Goal: Task Accomplishment & Management: Complete application form

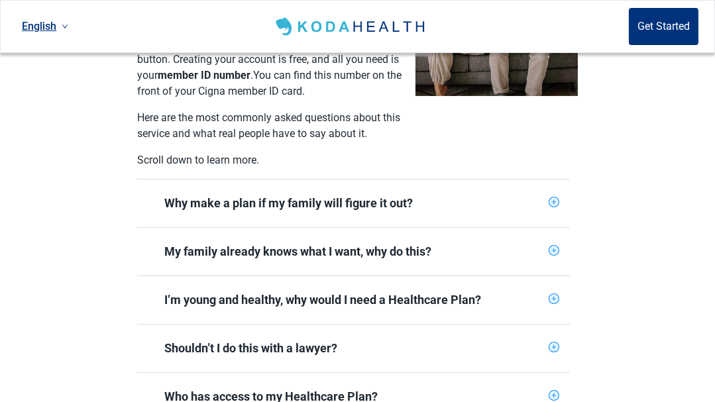
scroll to position [424, 0]
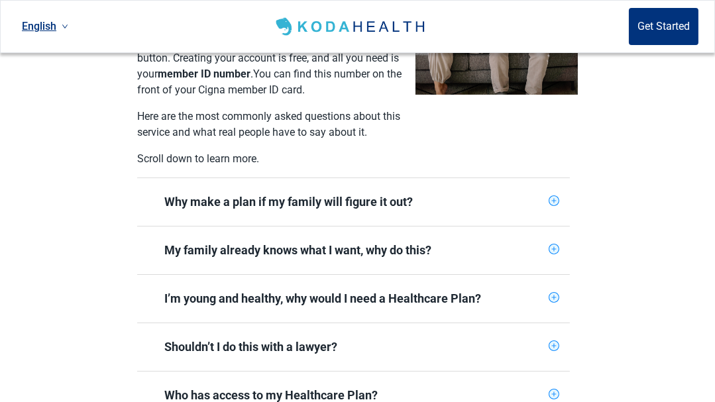
click at [554, 196] on icon "plus-circle" at bounding box center [554, 201] width 11 height 11
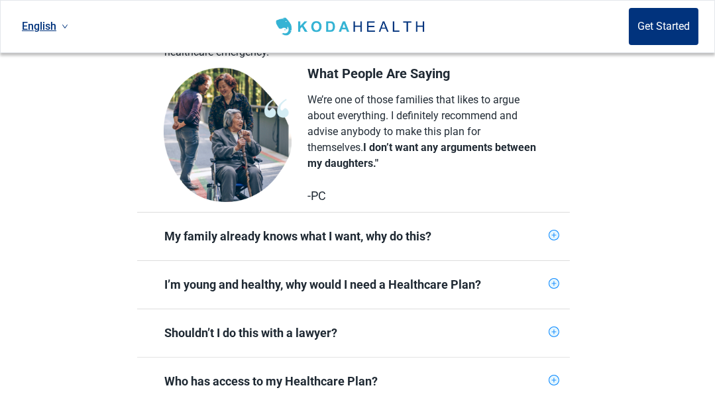
scroll to position [646, 0]
click at [554, 231] on icon "plus-circle" at bounding box center [554, 235] width 9 height 9
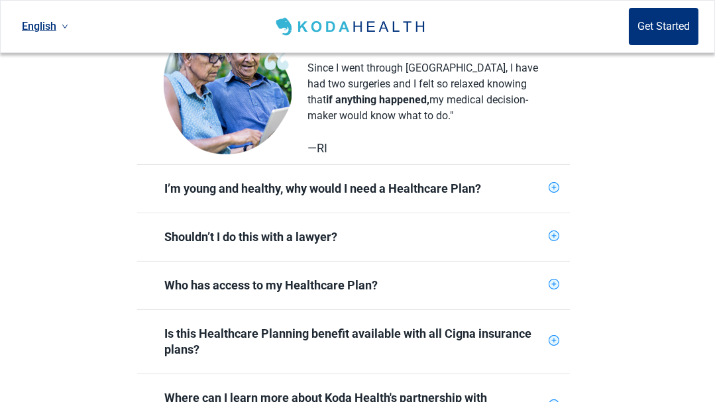
scroll to position [952, 0]
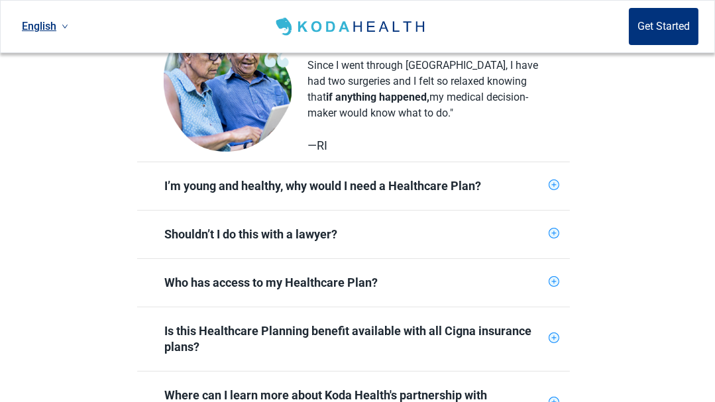
click at [554, 229] on icon "plus-circle" at bounding box center [554, 233] width 9 height 9
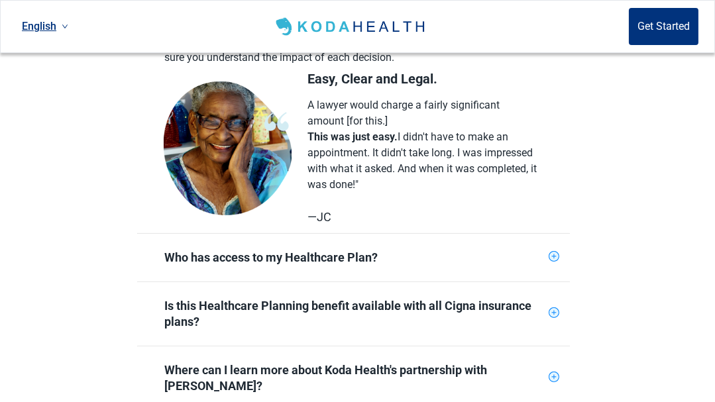
scroll to position [1201, 0]
click at [554, 252] on icon "plus-circle" at bounding box center [554, 256] width 9 height 9
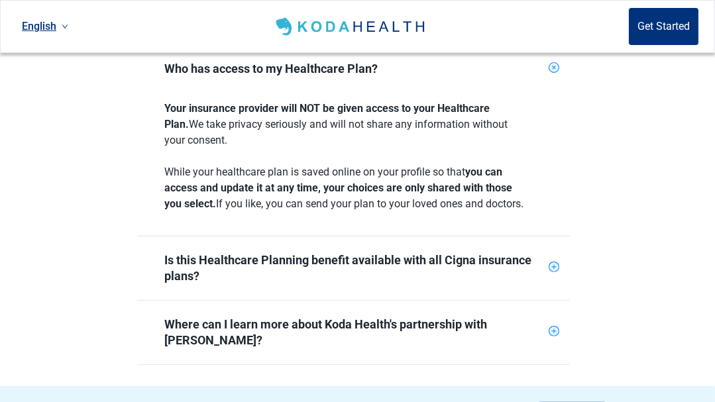
scroll to position [1400, 0]
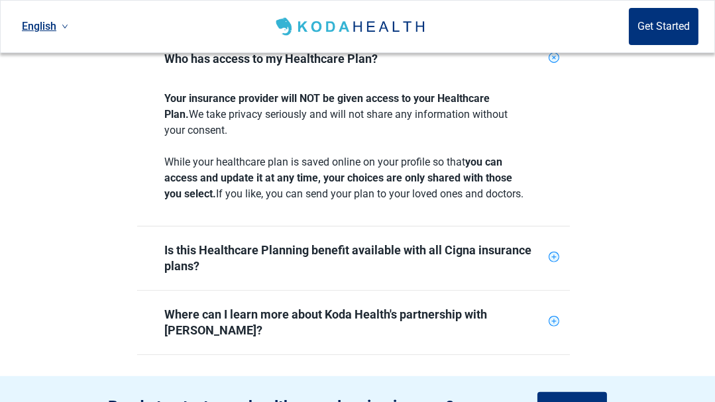
click at [552, 231] on div "Is this Healthcare Planning benefit available with all Cigna insurance plans?" at bounding box center [353, 259] width 433 height 64
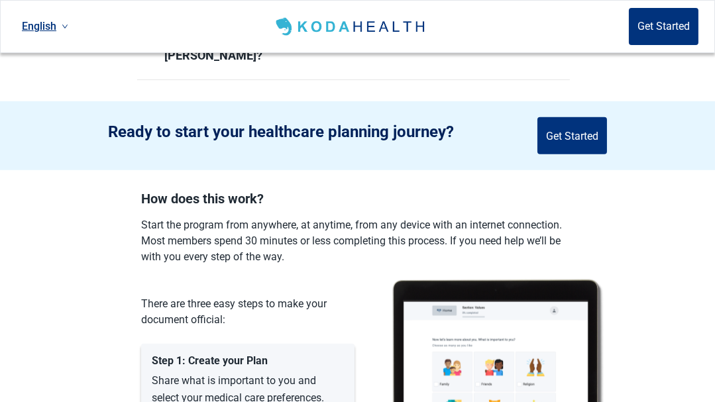
scroll to position [1688, 0]
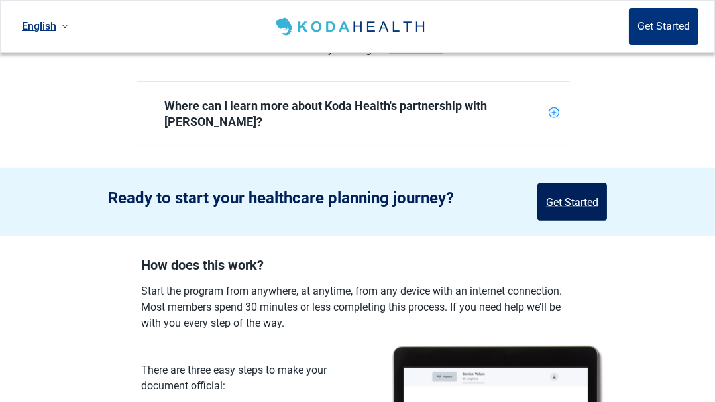
click at [567, 184] on button "Get Started" at bounding box center [573, 202] width 70 height 37
